Goal: Task Accomplishment & Management: Manage account settings

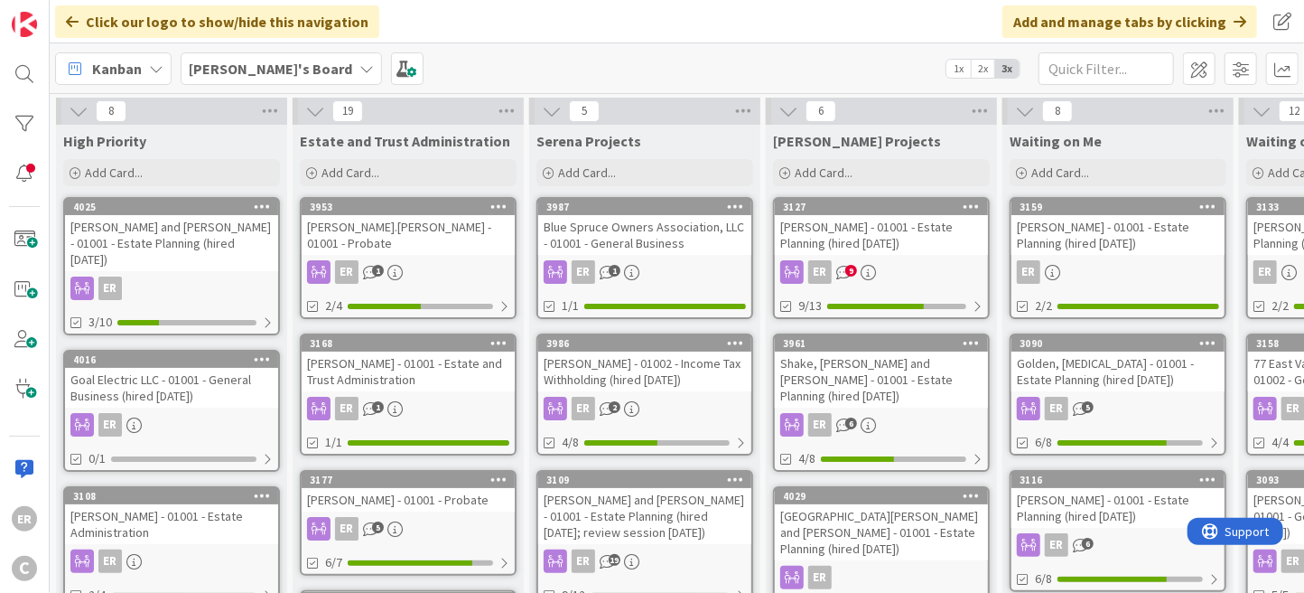
click at [918, 238] on div "[PERSON_NAME] - 01001 - Estate Planning (hired [DATE])" at bounding box center [881, 235] width 213 height 40
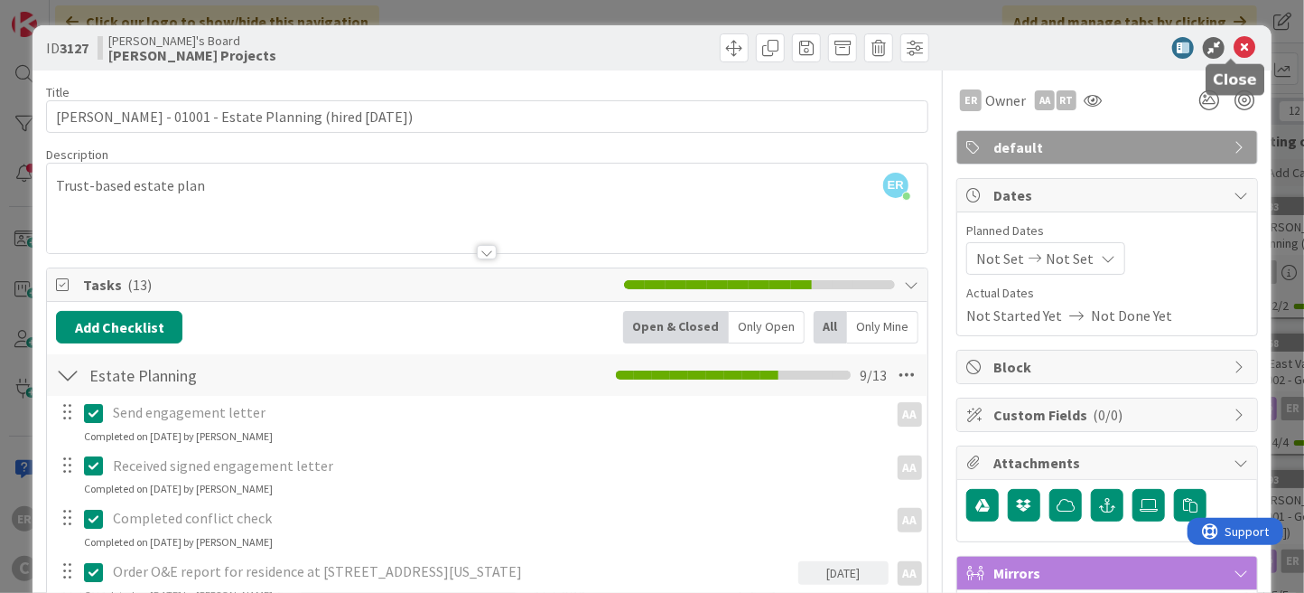
click at [1234, 48] on icon at bounding box center [1245, 48] width 22 height 22
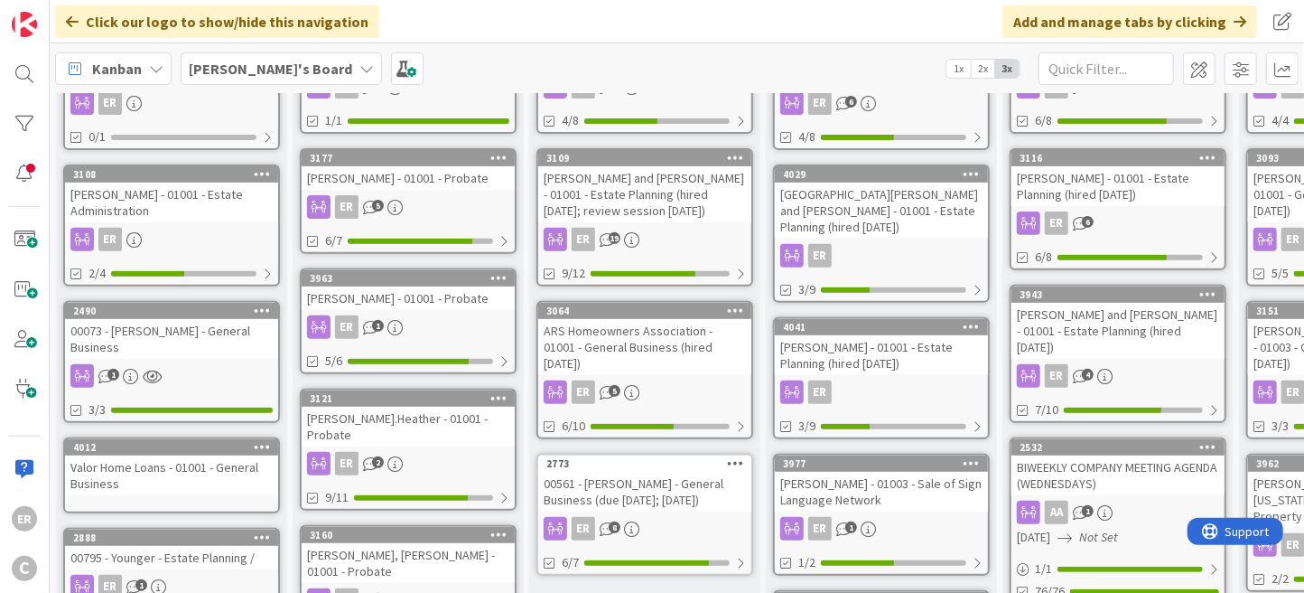
scroll to position [361, 0]
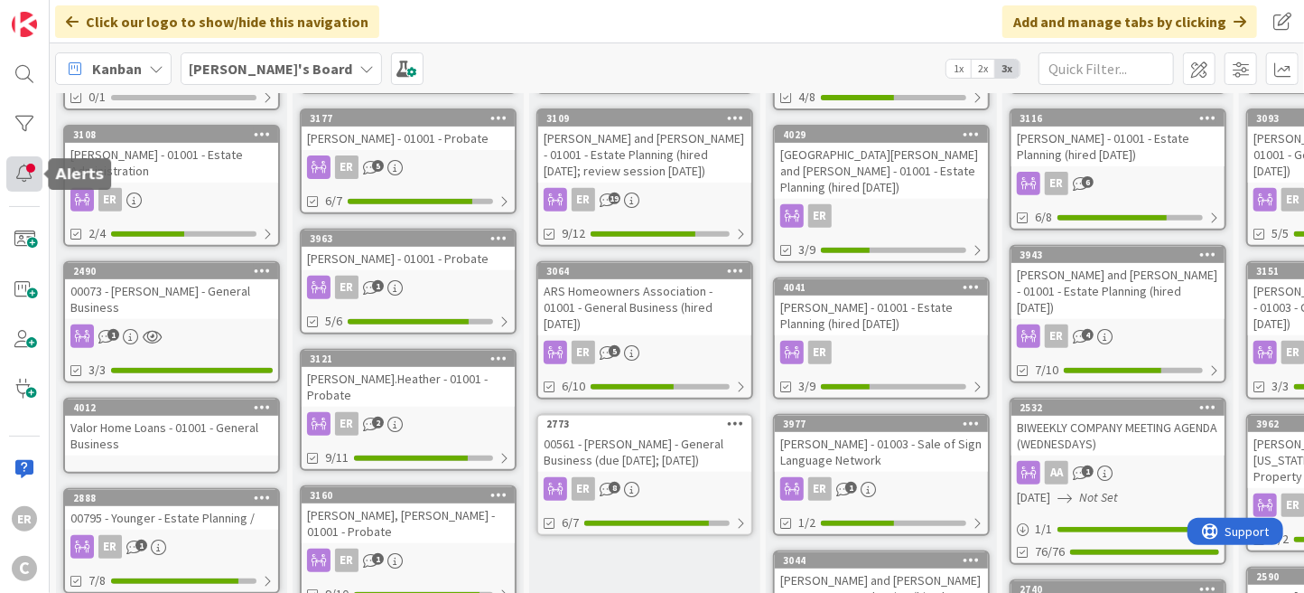
click at [39, 183] on div at bounding box center [24, 173] width 36 height 35
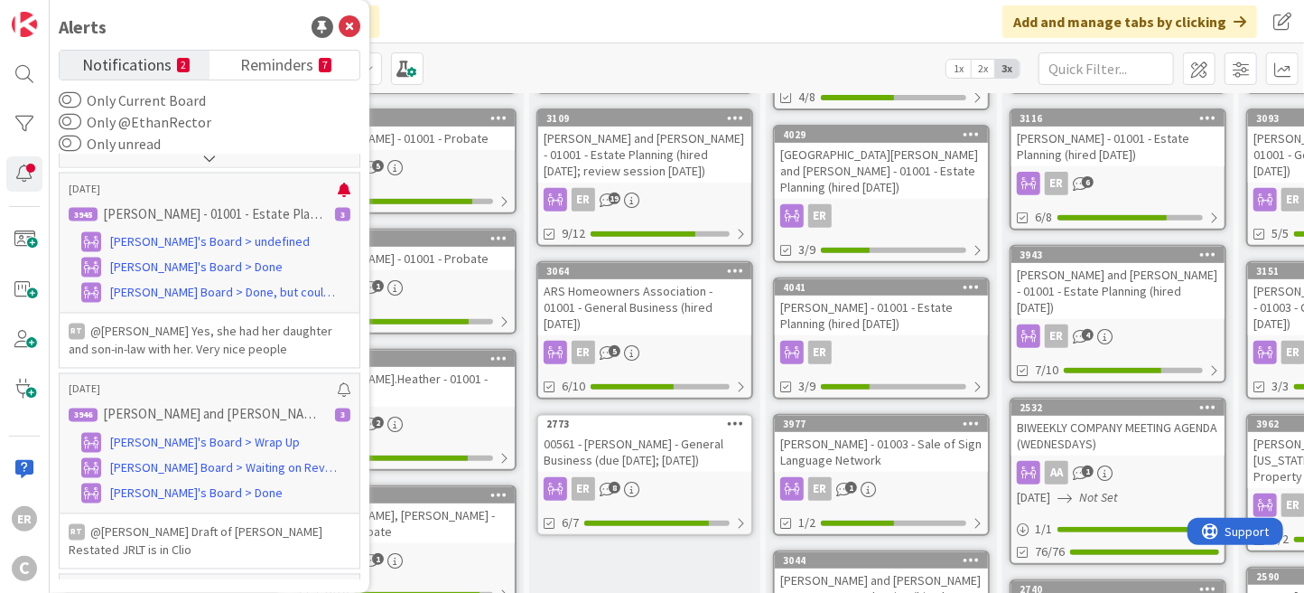
scroll to position [1593, 0]
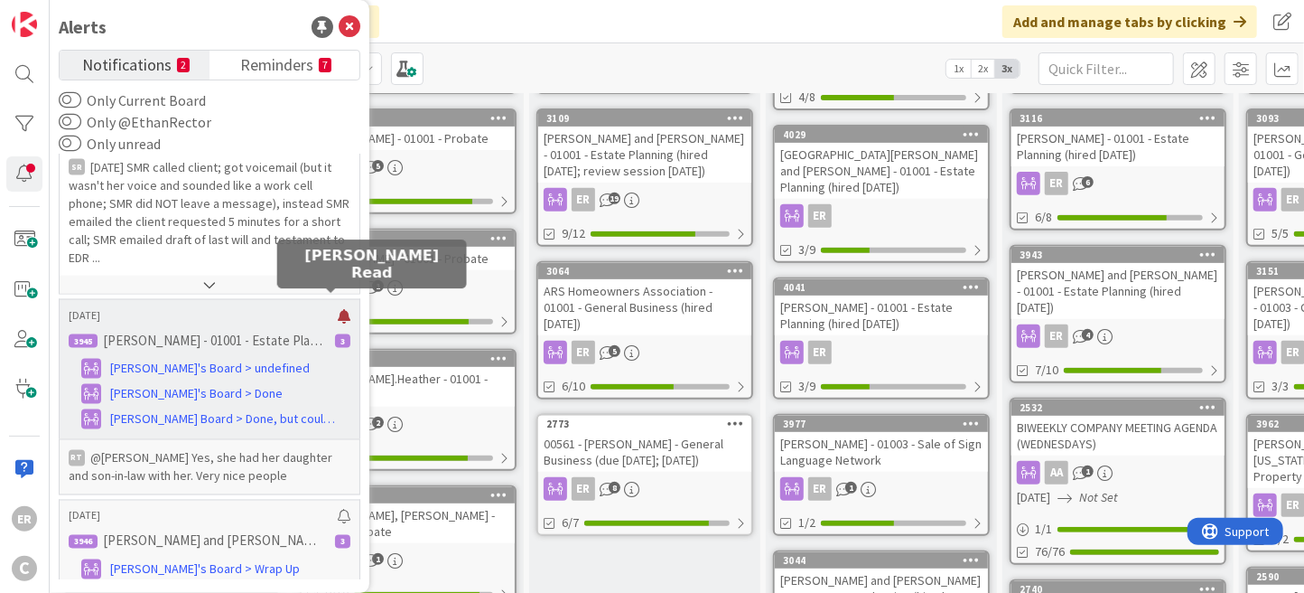
click at [338, 309] on div at bounding box center [344, 316] width 13 height 14
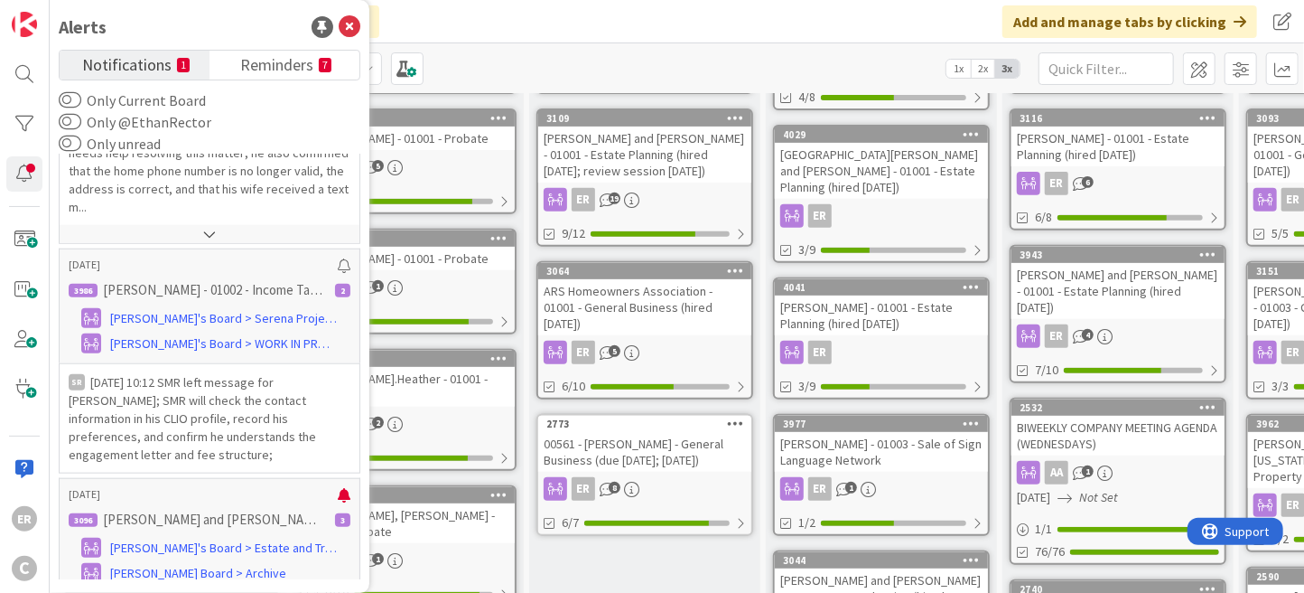
scroll to position [960, 0]
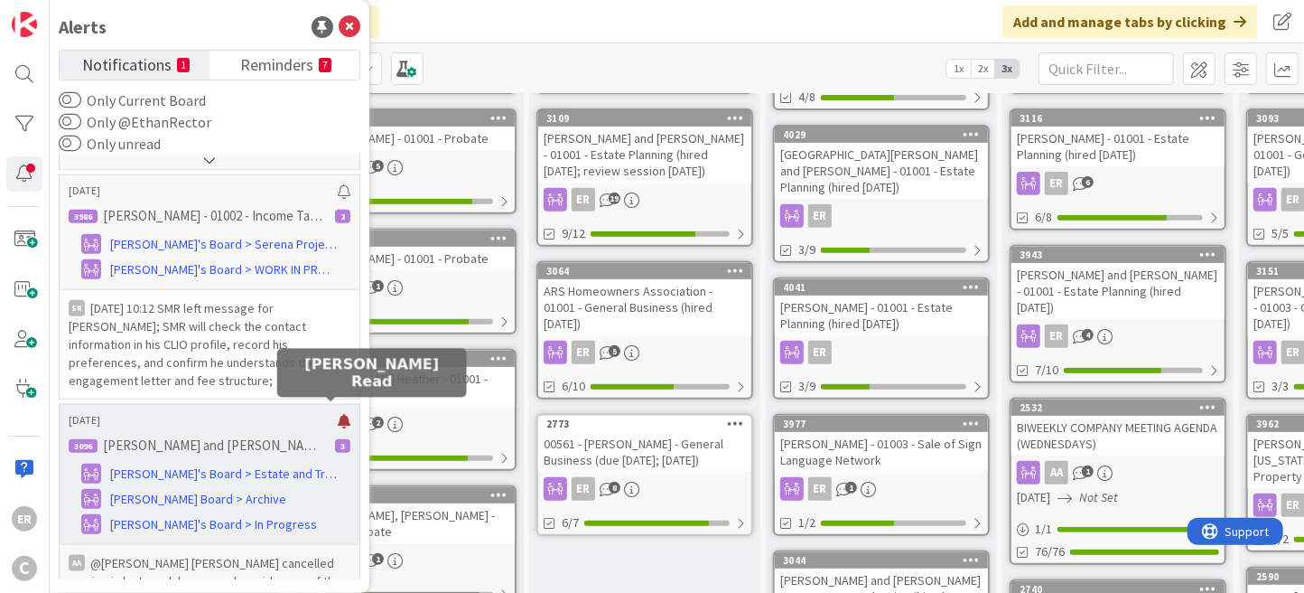
click at [338, 414] on div at bounding box center [344, 421] width 13 height 14
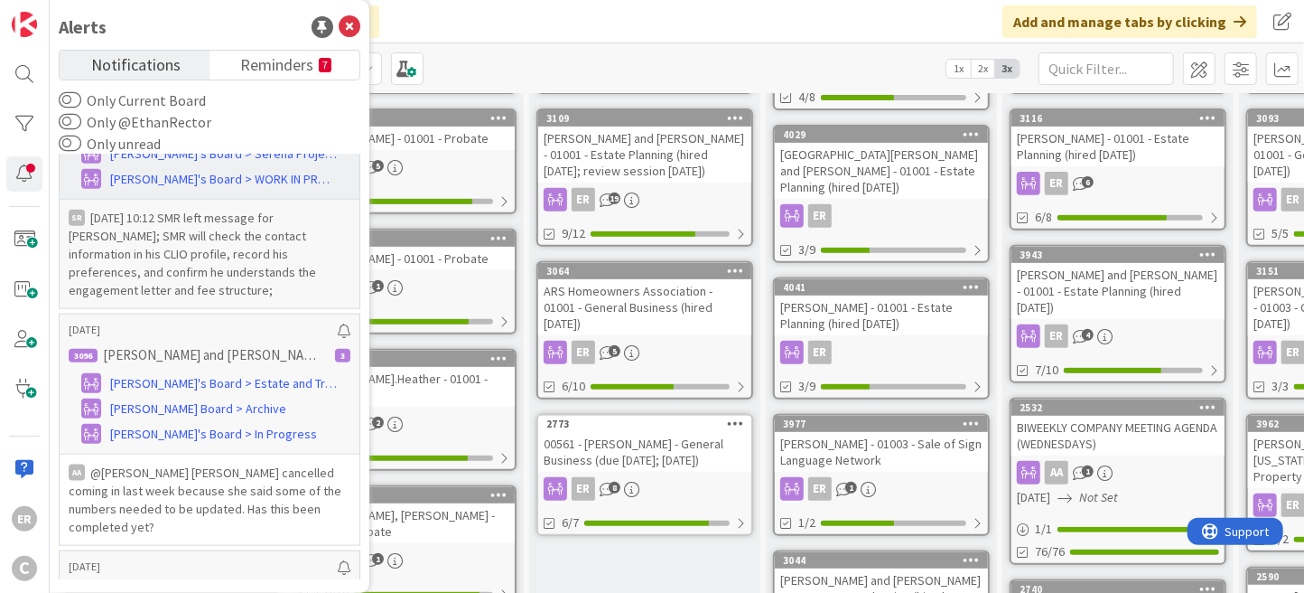
scroll to position [0, 0]
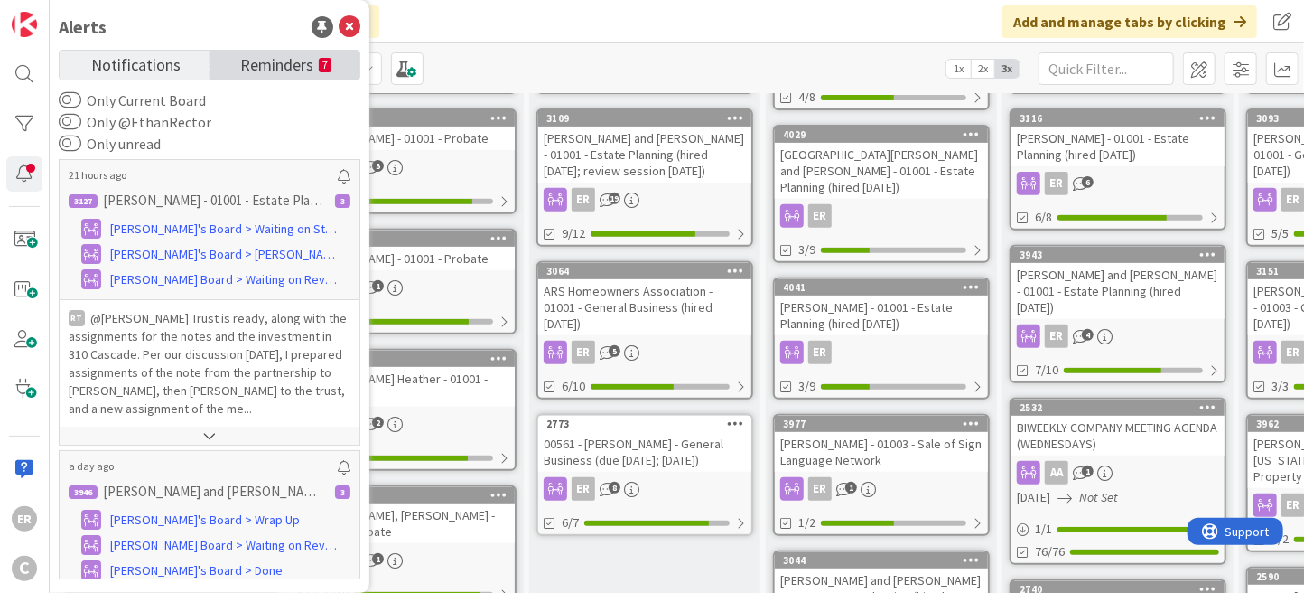
click at [284, 69] on span "Reminders" at bounding box center [276, 63] width 73 height 25
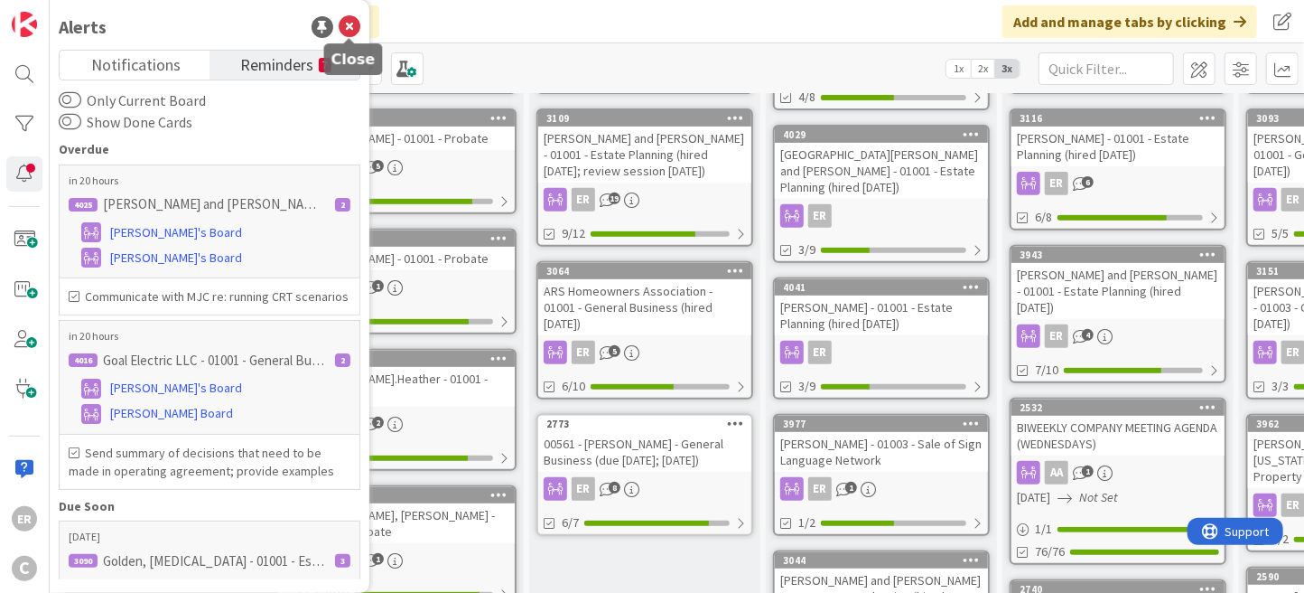
click at [347, 32] on icon at bounding box center [350, 27] width 22 height 22
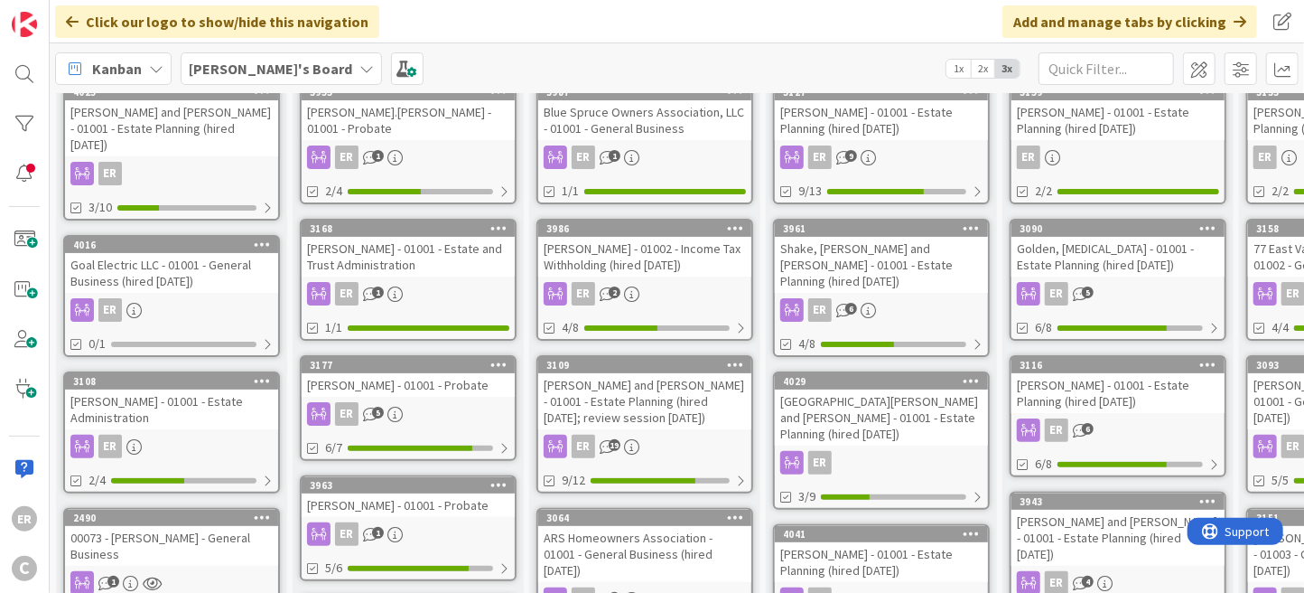
scroll to position [90, 0]
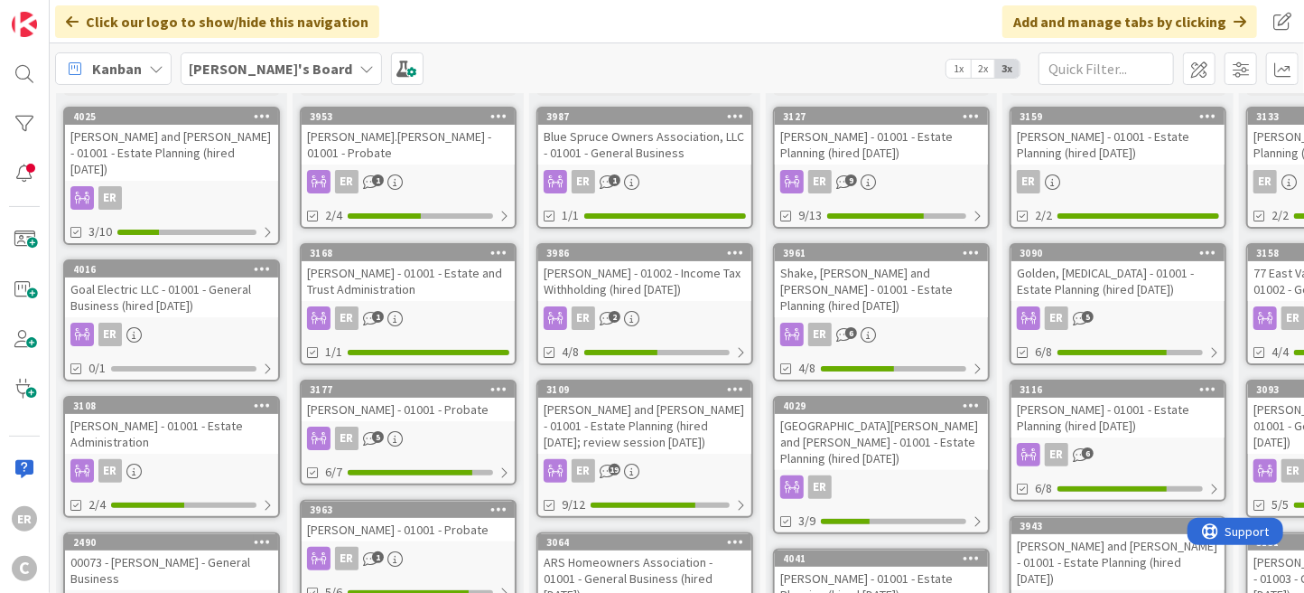
click at [233, 186] on div "ER" at bounding box center [171, 197] width 213 height 23
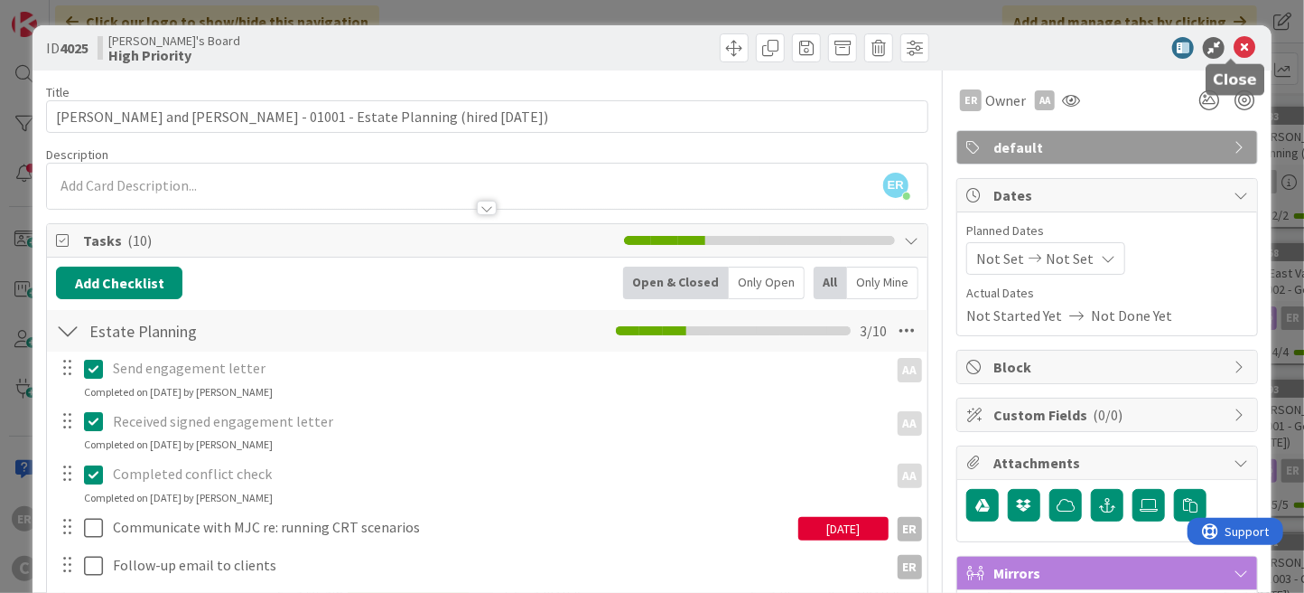
click at [1234, 52] on icon at bounding box center [1245, 48] width 22 height 22
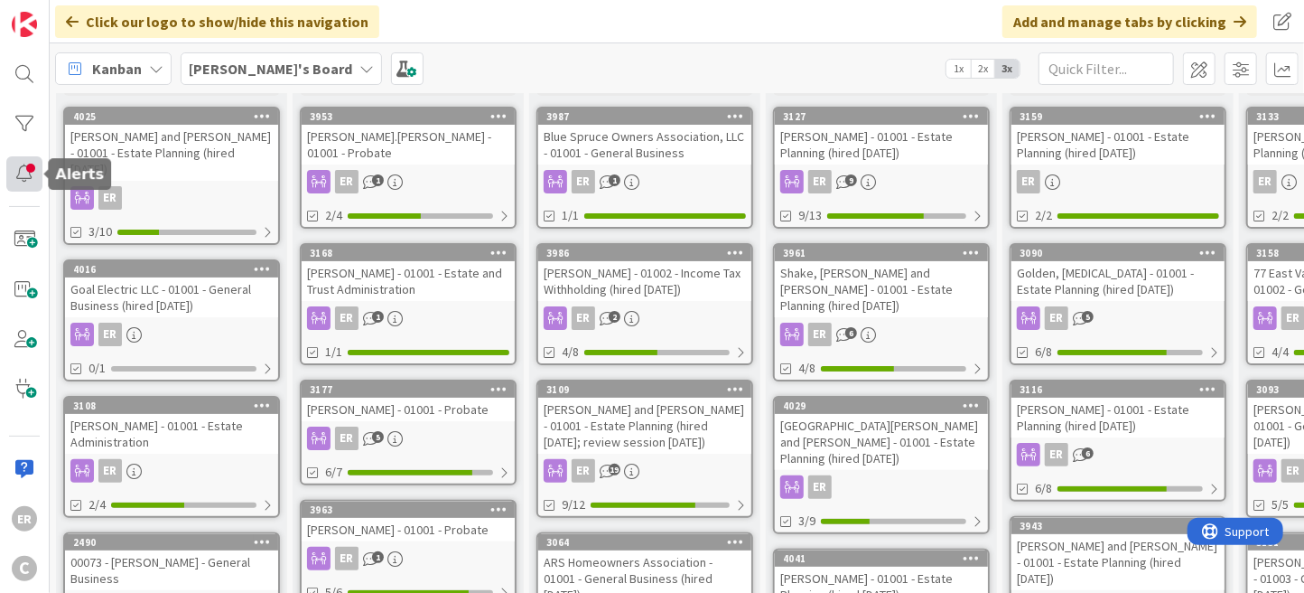
click at [30, 175] on div at bounding box center [24, 173] width 36 height 35
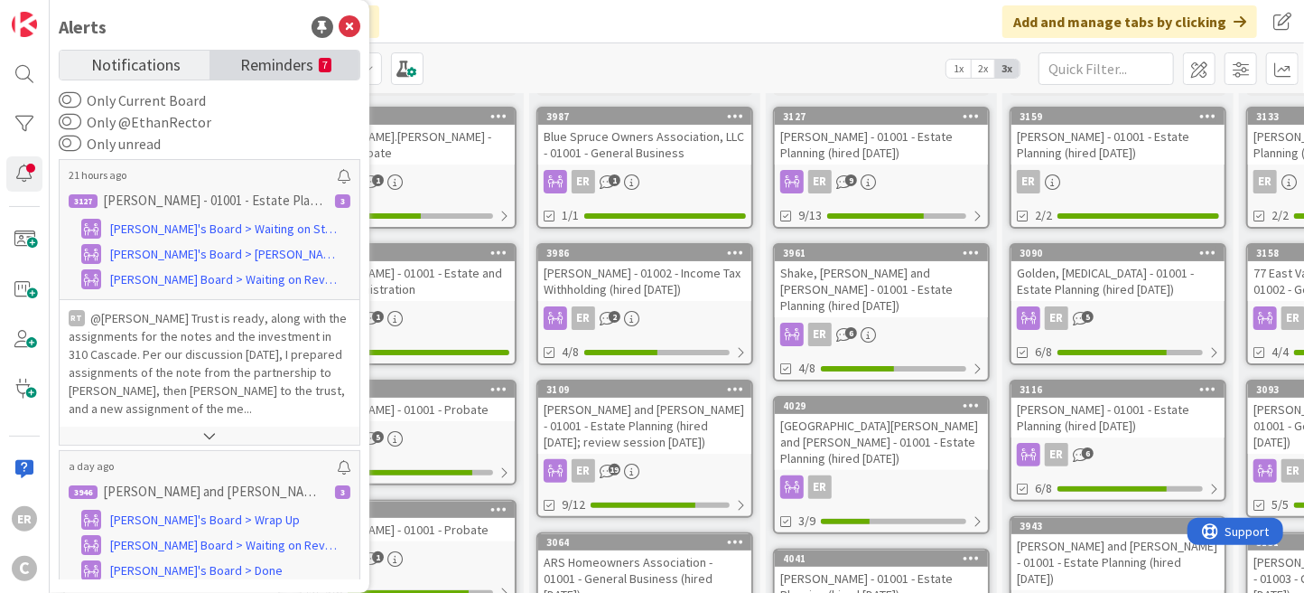
click at [280, 68] on span "Reminders" at bounding box center [276, 63] width 73 height 25
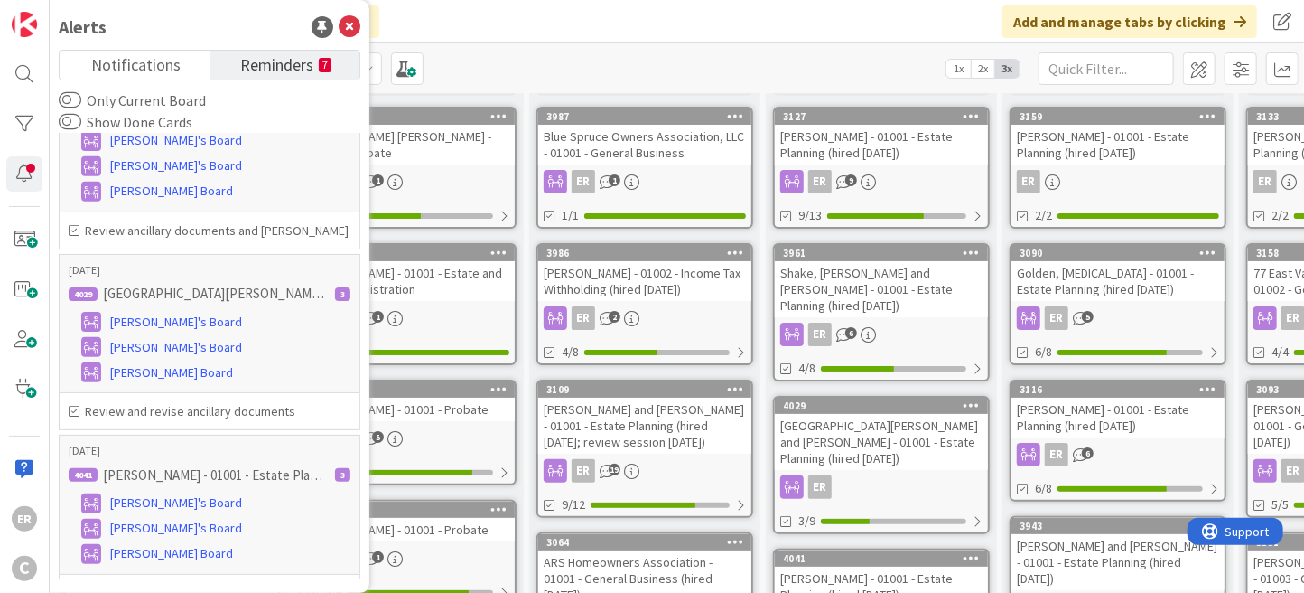
scroll to position [451, 0]
click at [350, 22] on icon at bounding box center [350, 27] width 22 height 22
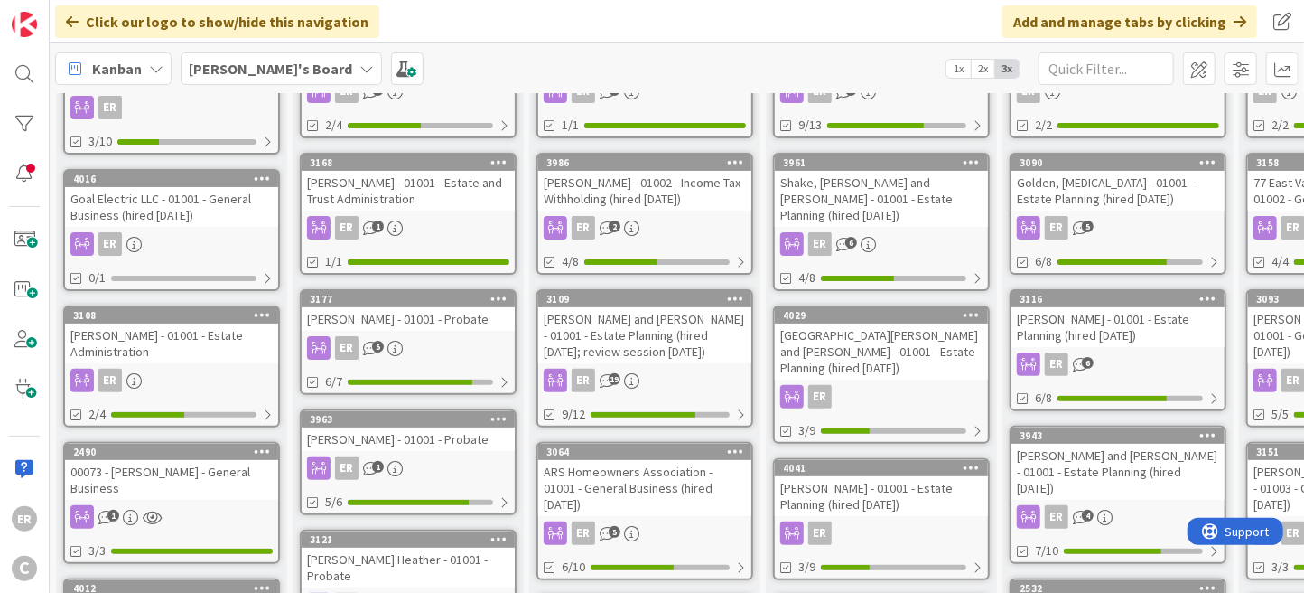
scroll to position [90, 0]
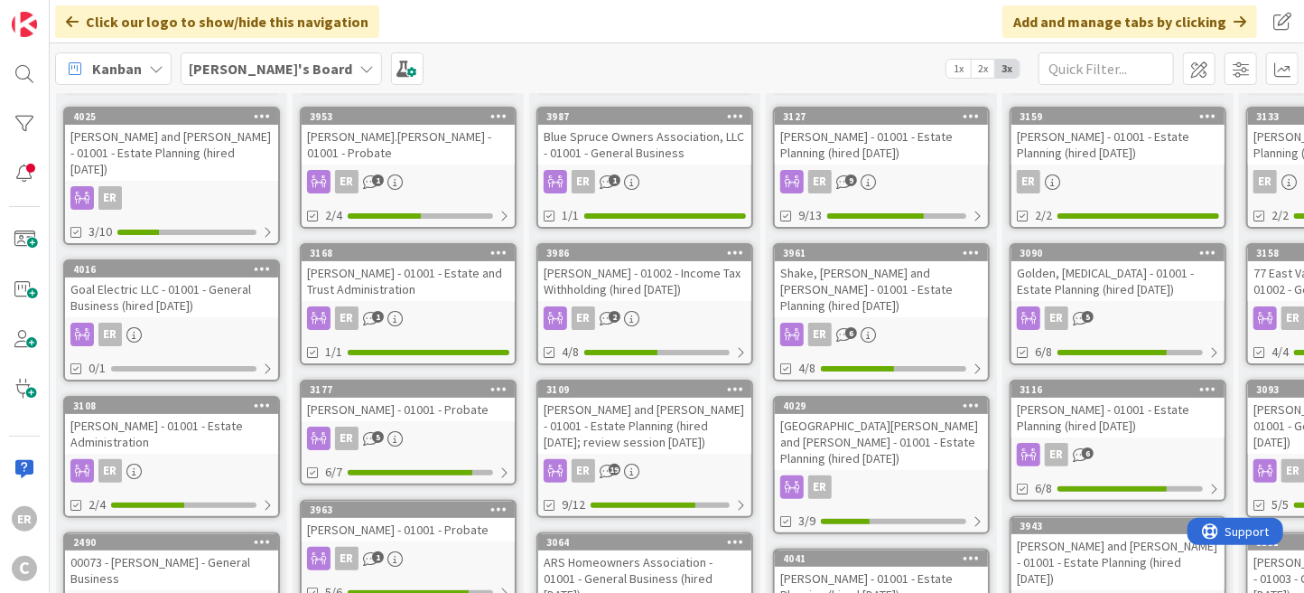
drag, startPoint x: 530, startPoint y: 171, endPoint x: 569, endPoint y: 59, distance: 118.6
click at [569, 59] on div "Kanban [PERSON_NAME]'s Board 1x 2x 3x" at bounding box center [677, 68] width 1255 height 50
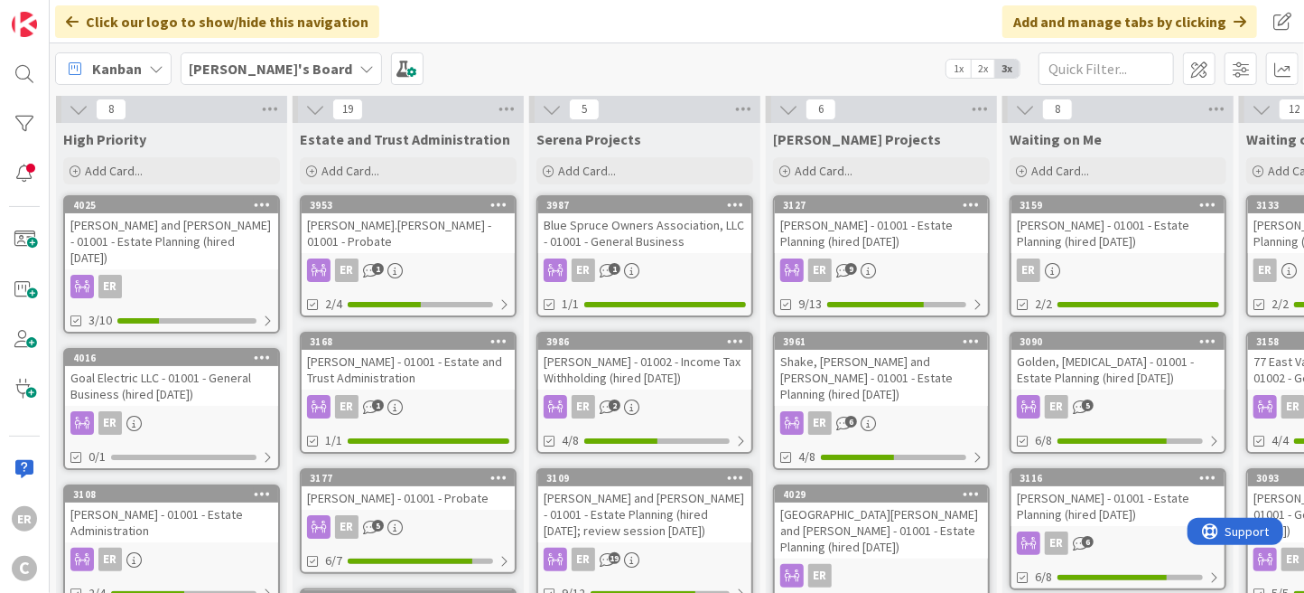
scroll to position [0, 0]
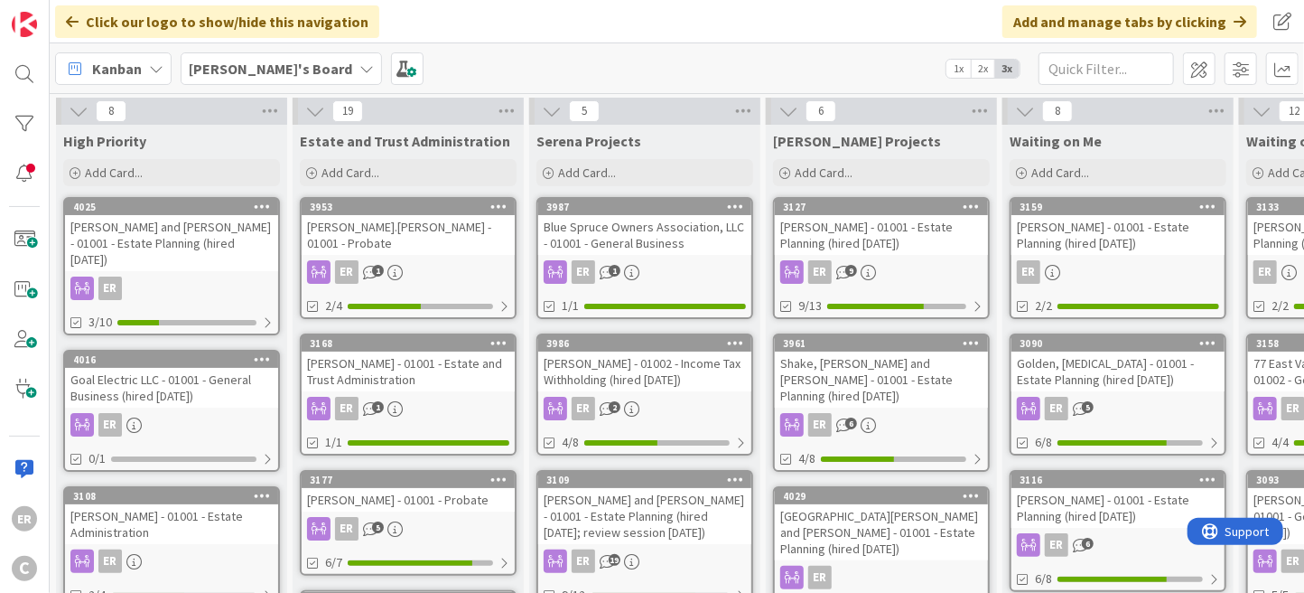
drag, startPoint x: 1217, startPoint y: 292, endPoint x: 1214, endPoint y: 323, distance: 31.7
drag, startPoint x: 1214, startPoint y: 323, endPoint x: 646, endPoint y: 23, distance: 642.9
click at [646, 23] on div "Click our logo to show/hide this navigation Add and manage tabs by clicking" at bounding box center [677, 21] width 1255 height 43
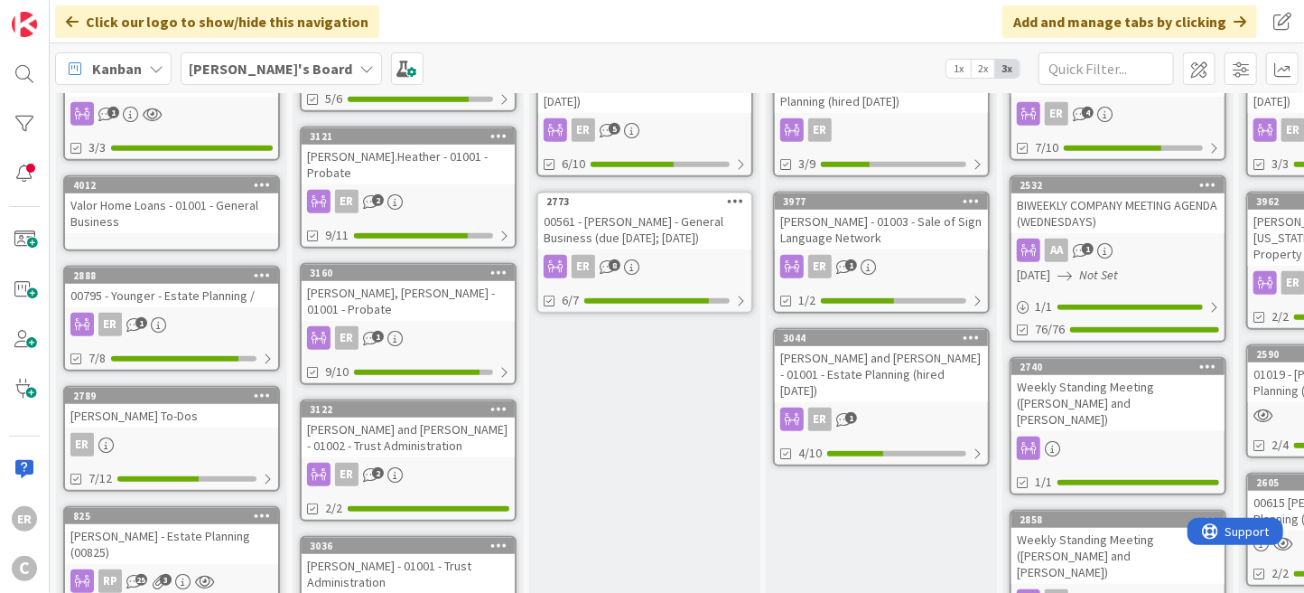
scroll to position [542, 0]
